Goal: Task Accomplishment & Management: Manage account settings

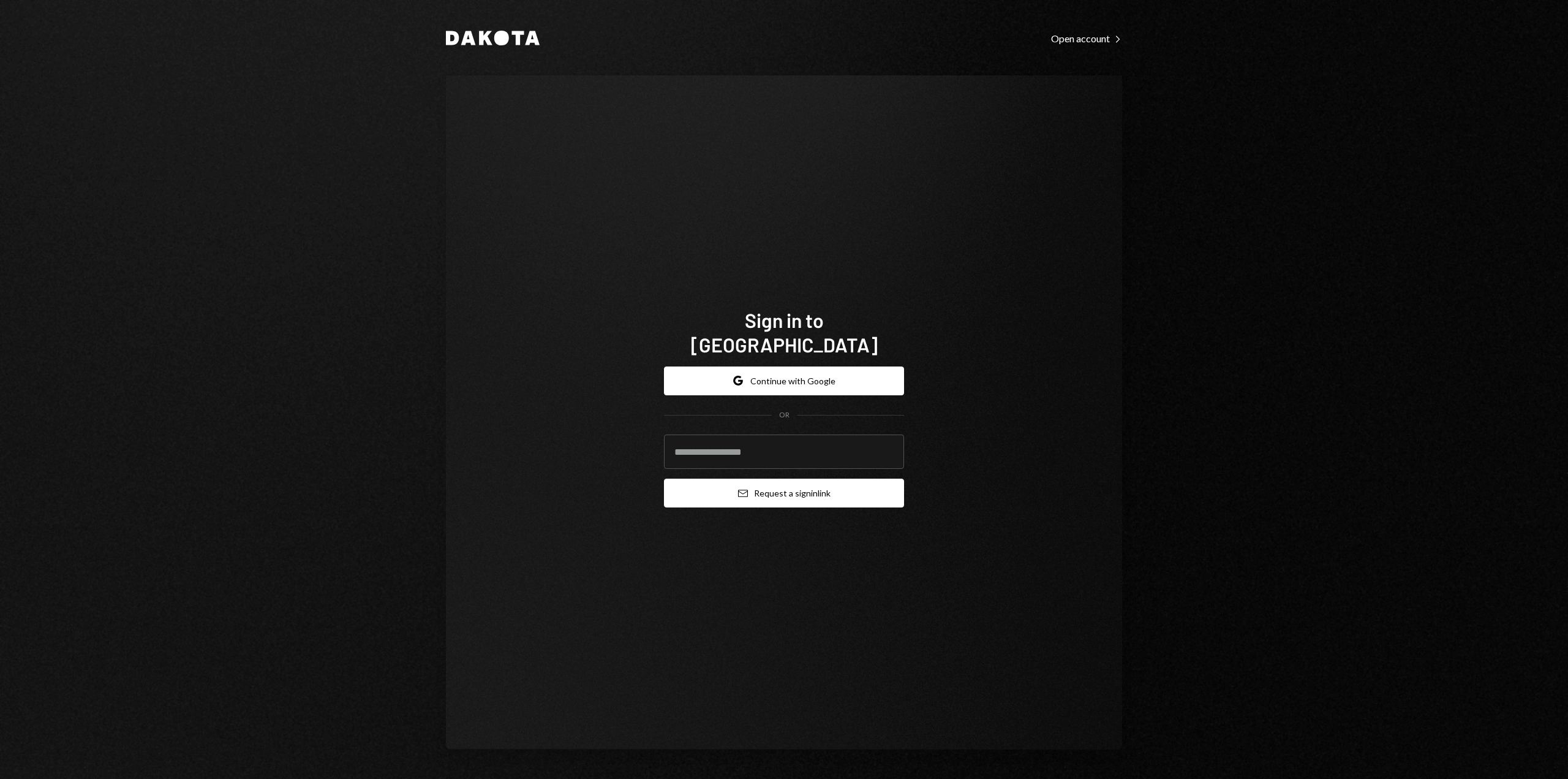
click at [828, 478] on button "Email Request a sign in link" at bounding box center [784, 493] width 240 height 29
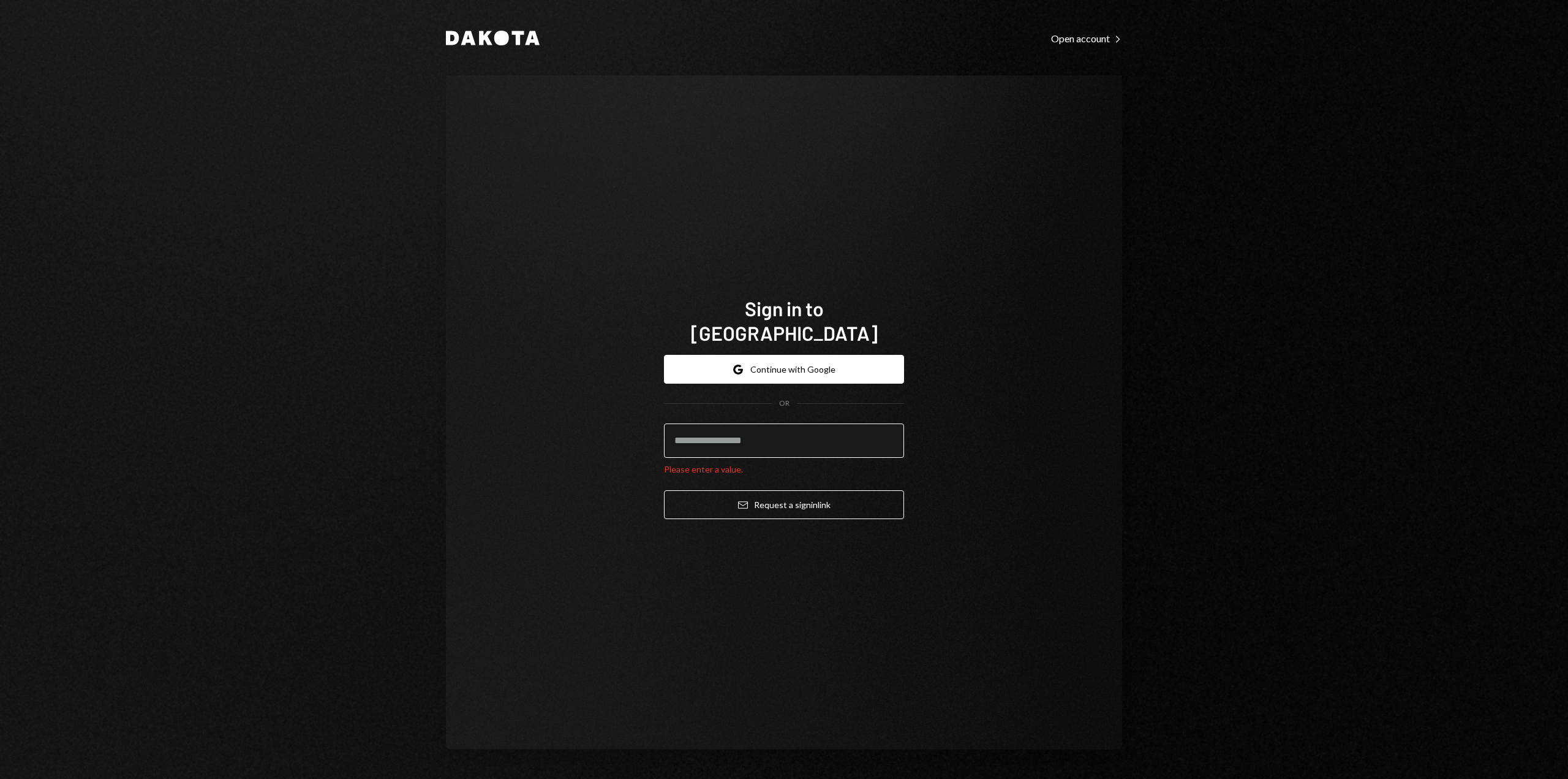
click at [822, 435] on input "email" at bounding box center [784, 440] width 240 height 35
type input "**********"
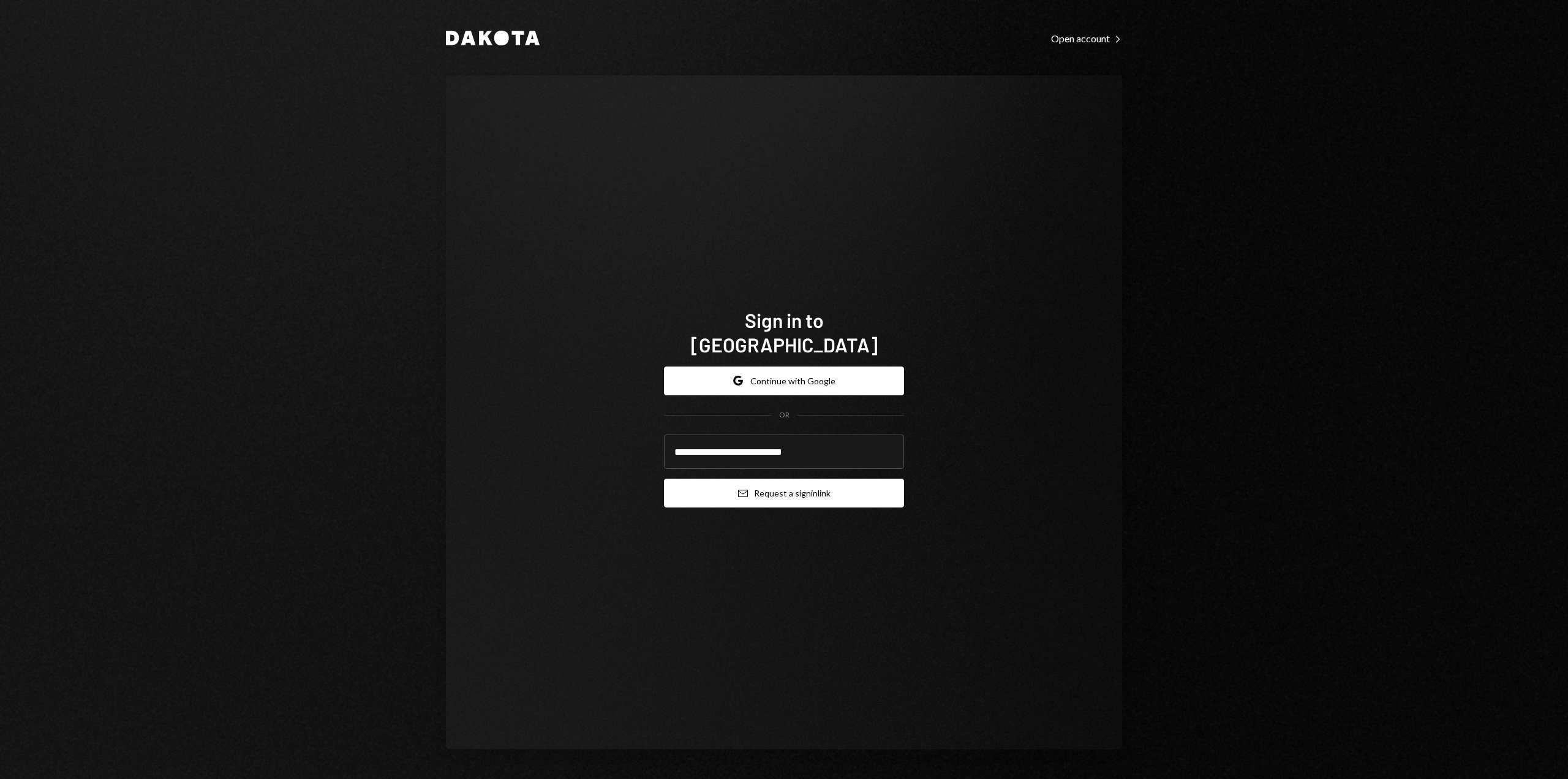
click at [819, 488] on button "Email Request a sign in link" at bounding box center [784, 493] width 240 height 29
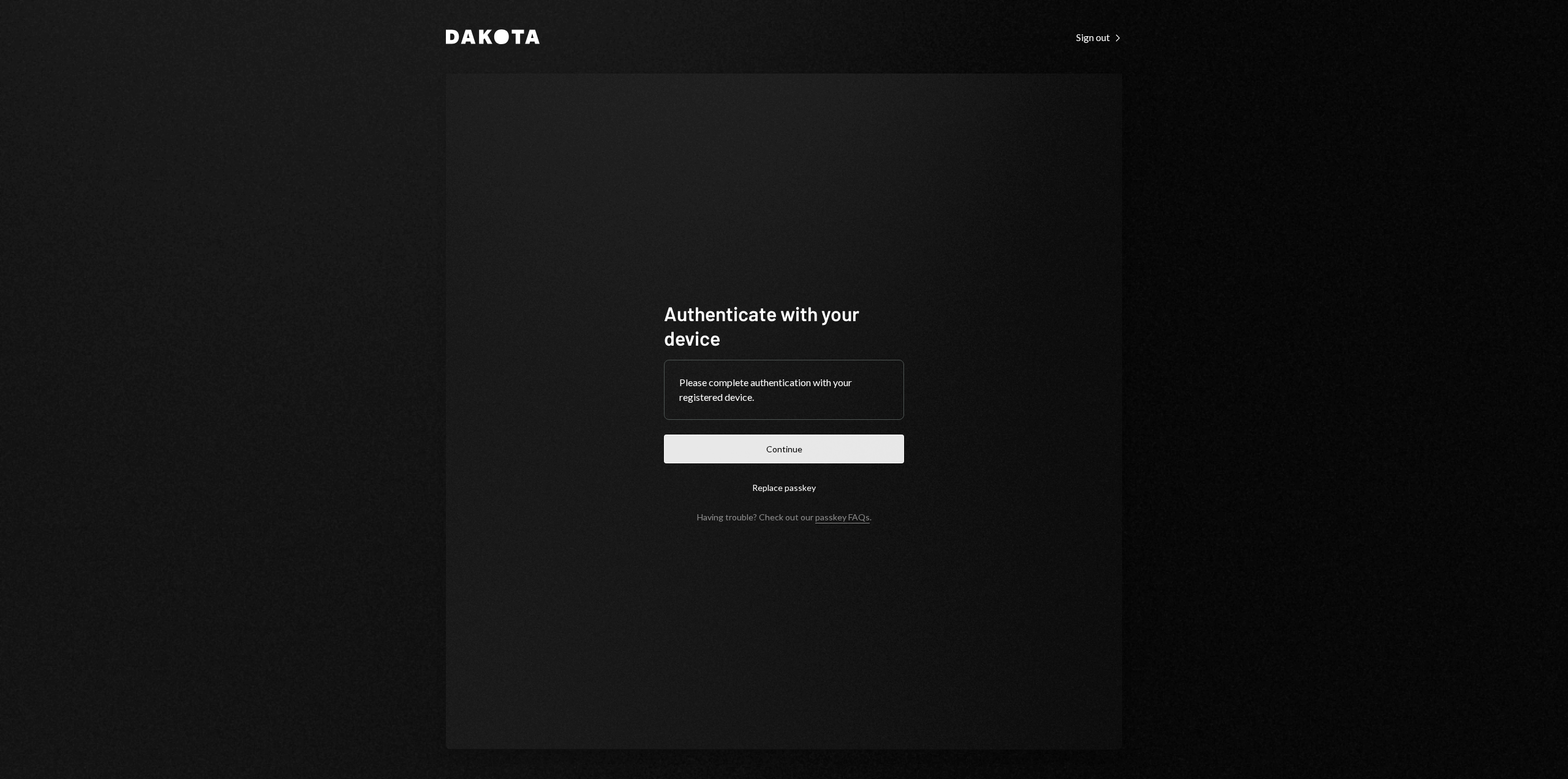
click at [687, 449] on button "Continue" at bounding box center [784, 449] width 240 height 29
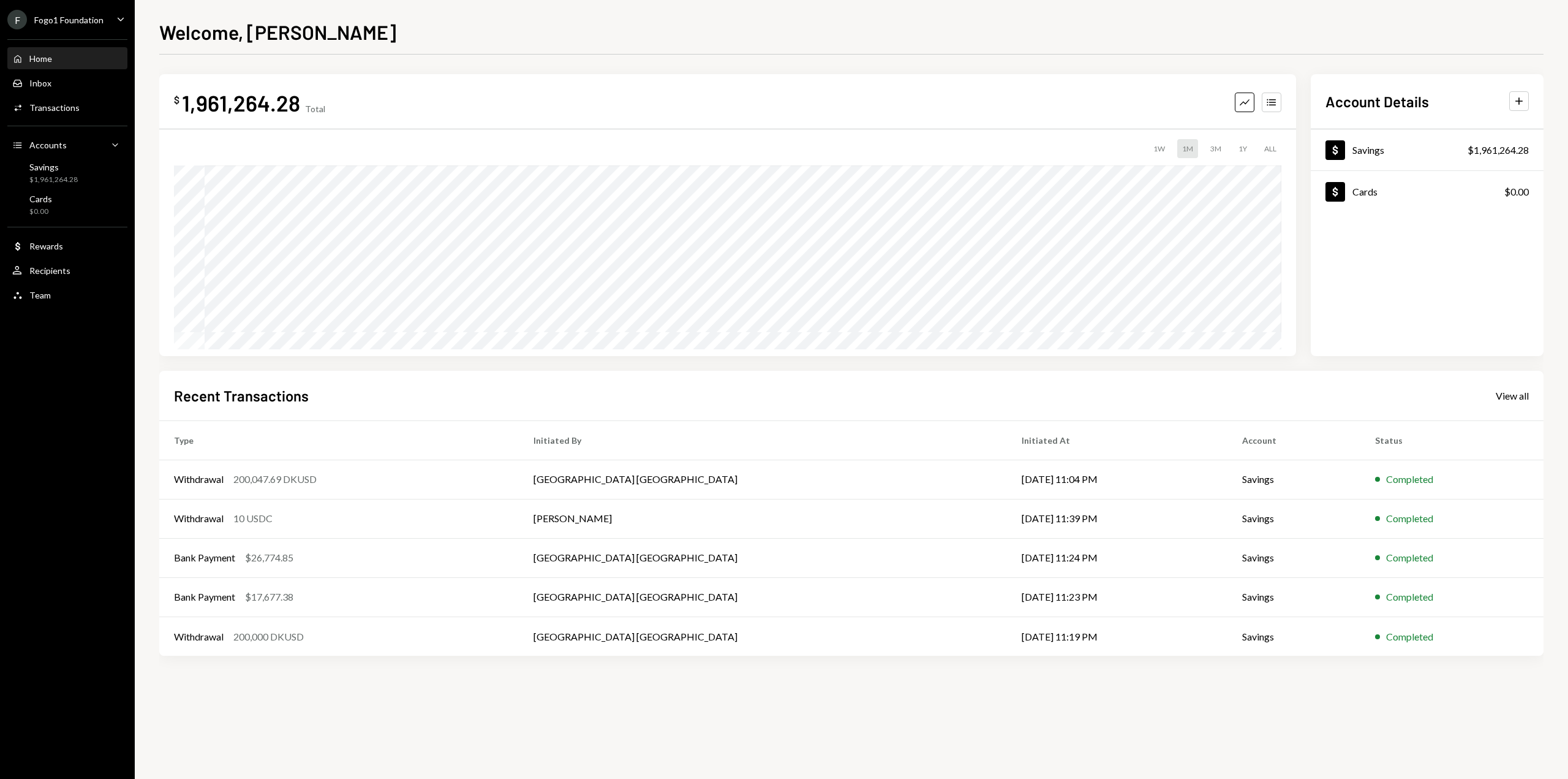
click at [77, 18] on div "Fogo1 Foundation" at bounding box center [69, 20] width 69 height 10
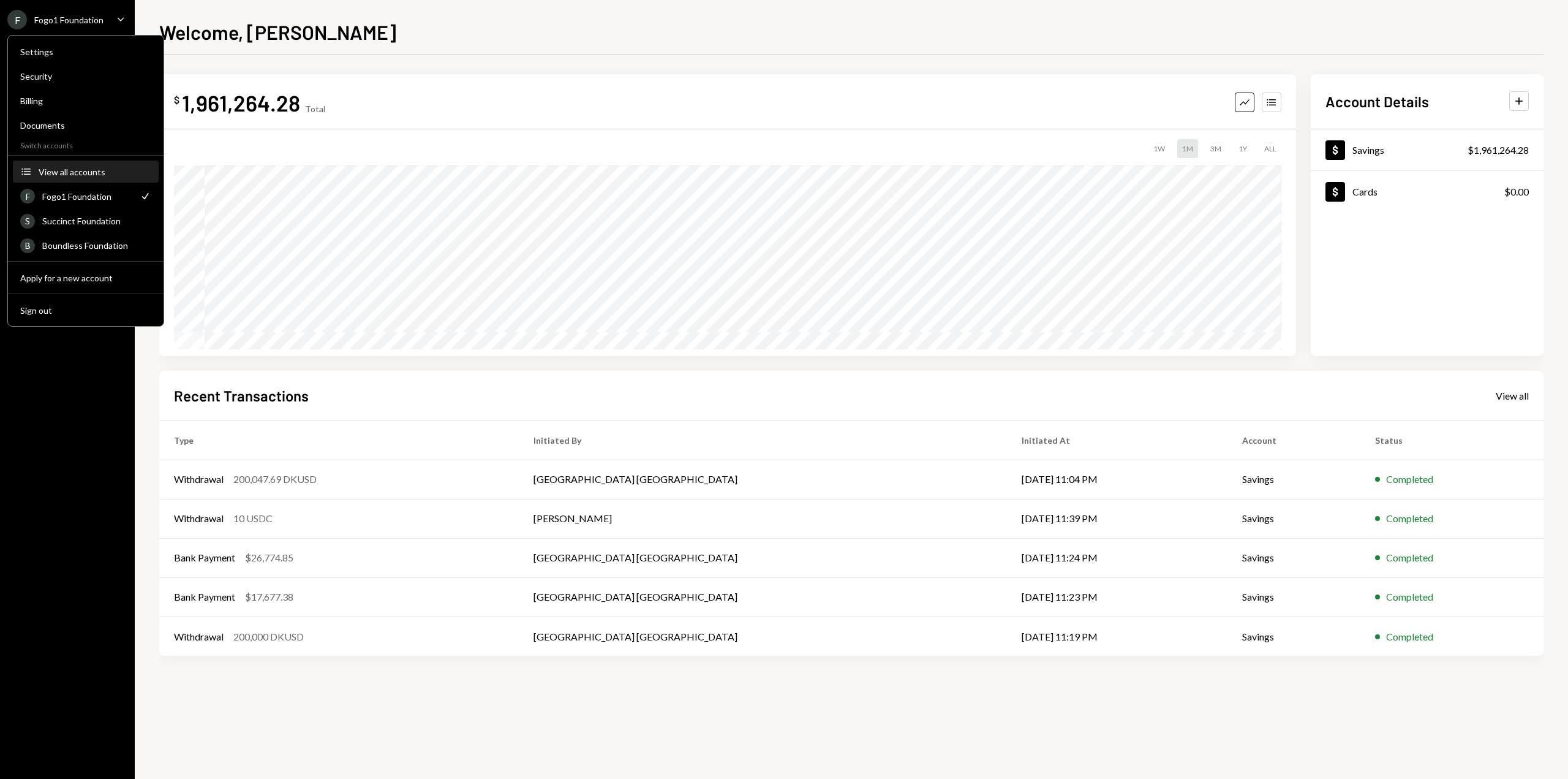
click at [73, 170] on div "View all accounts" at bounding box center [95, 172] width 113 height 10
